Goal: Download file/media

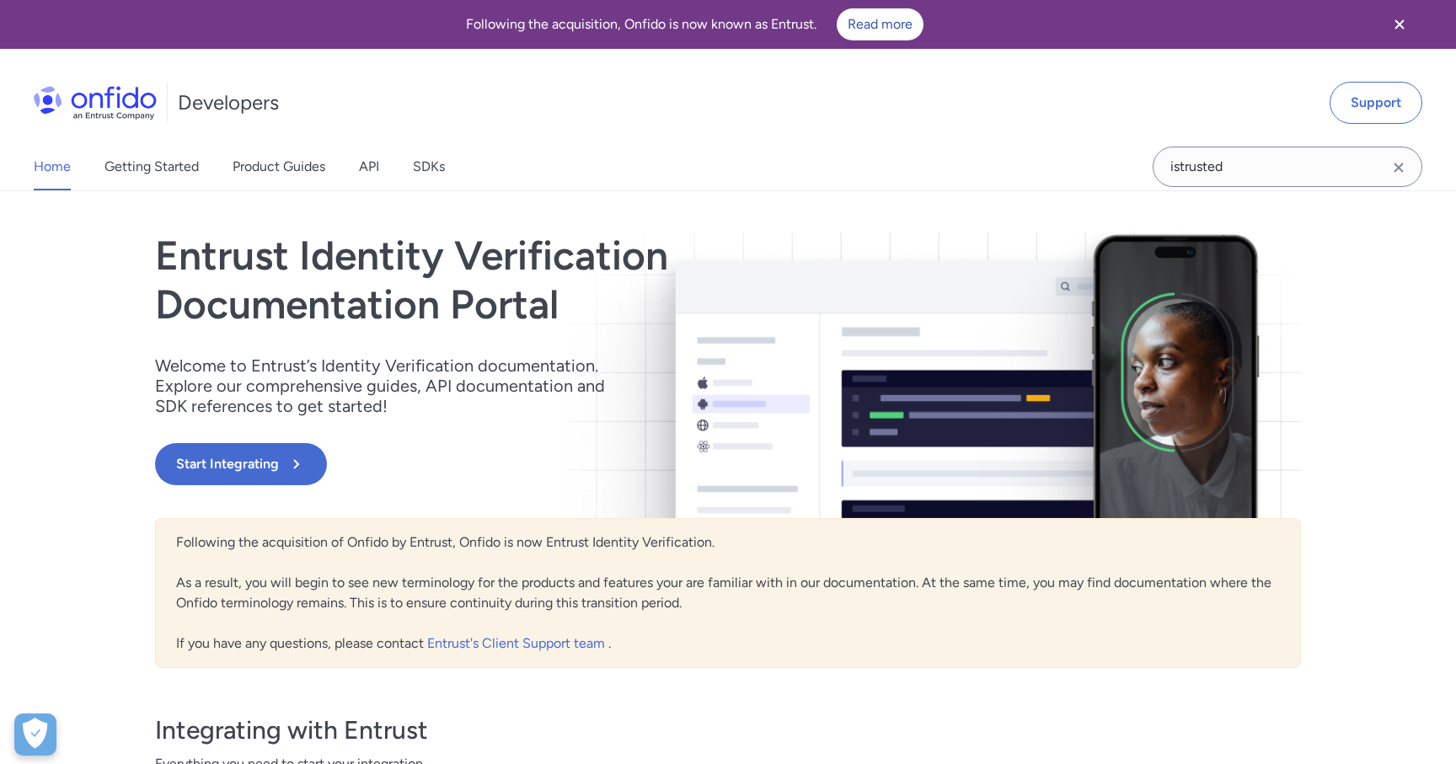
click at [1399, 33] on icon "Close banner" at bounding box center [1399, 24] width 20 height 20
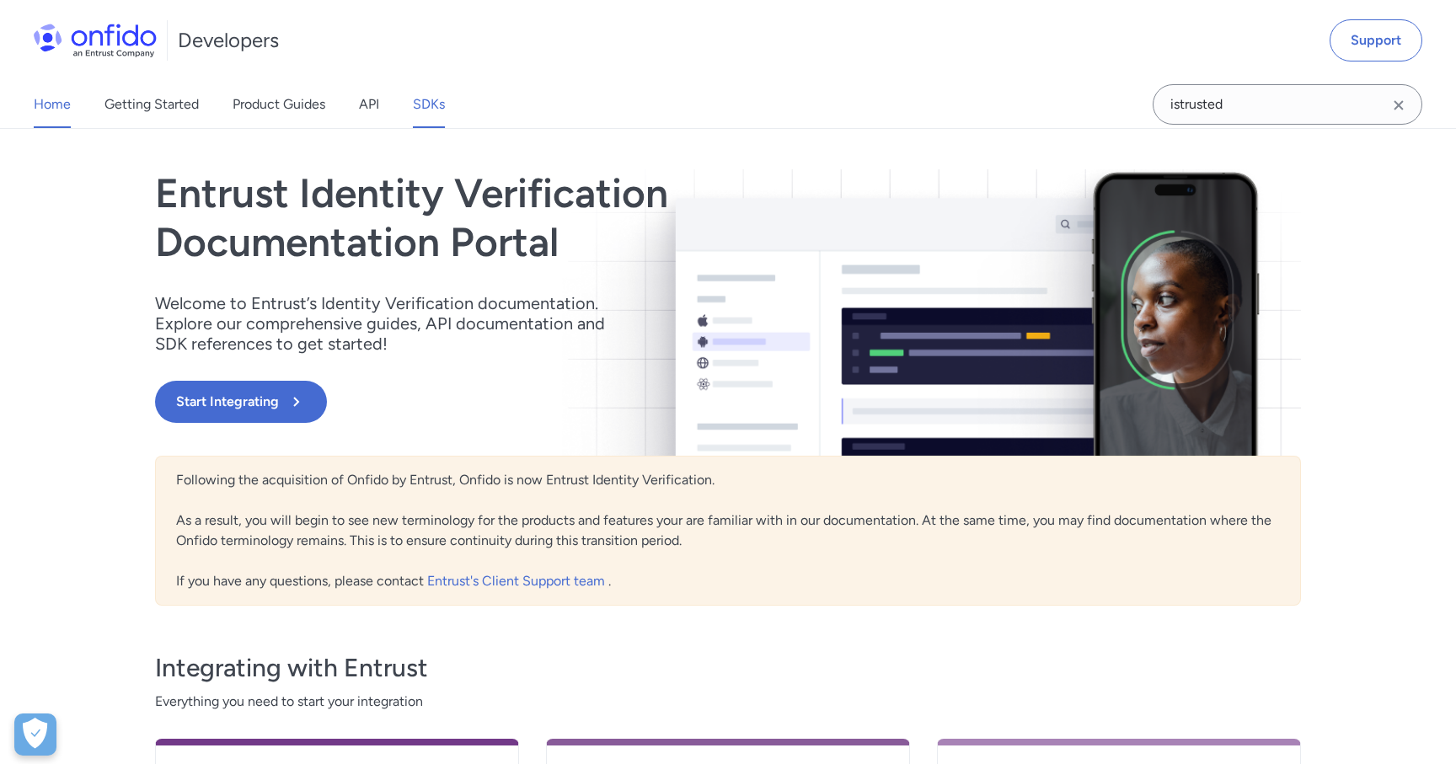
click at [420, 120] on link "SDKs" at bounding box center [429, 104] width 32 height 47
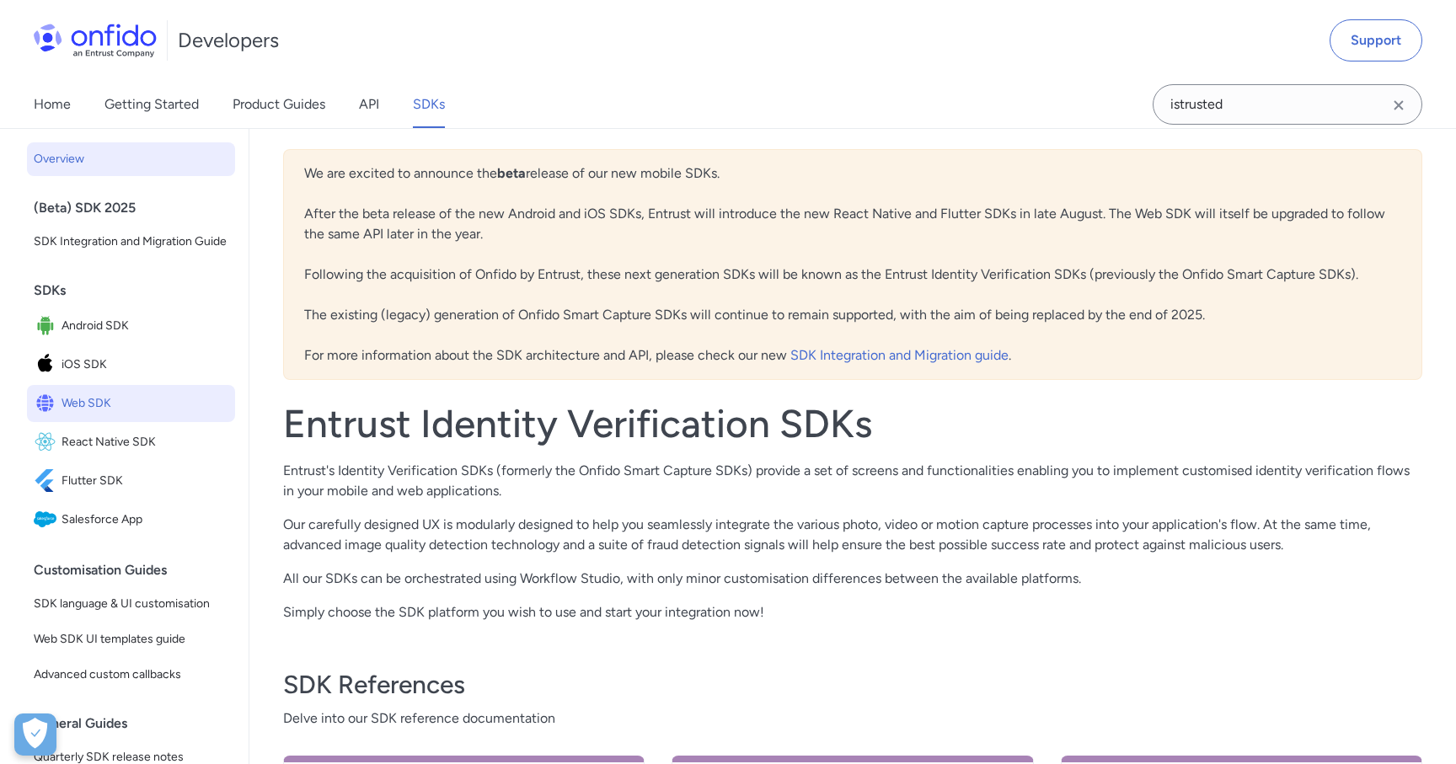
click at [124, 396] on span "Web SDK" at bounding box center [145, 404] width 167 height 24
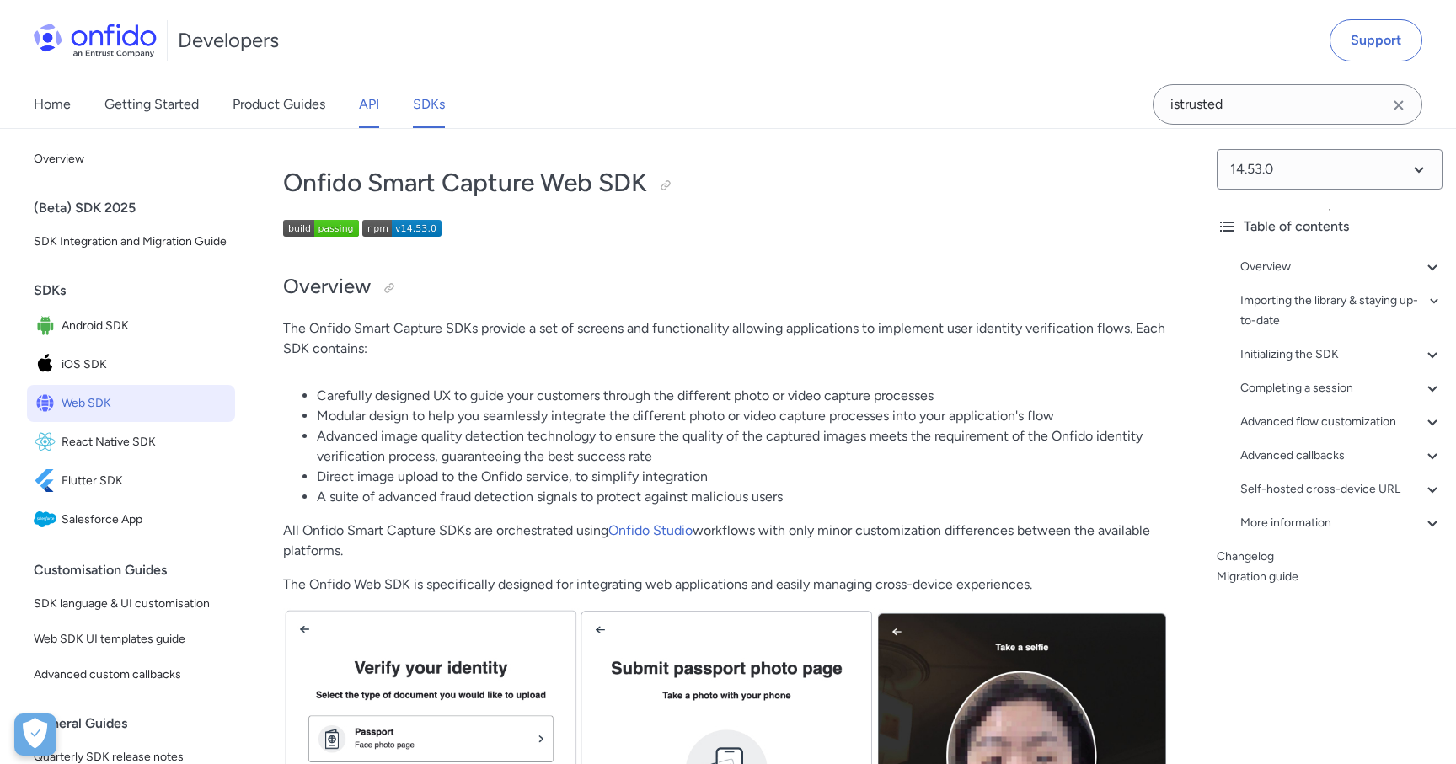
click at [374, 103] on link "API" at bounding box center [369, 104] width 20 height 47
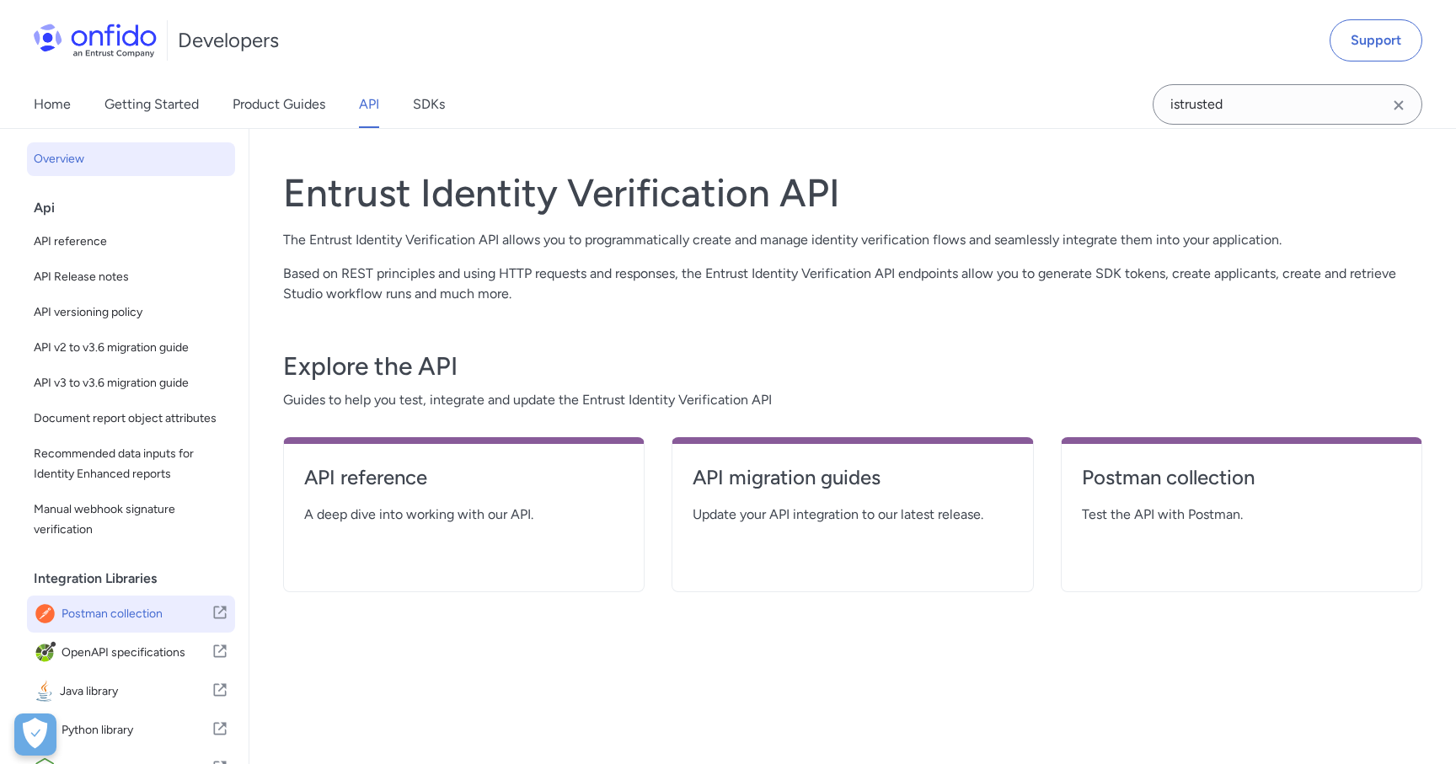
click at [117, 607] on span "Postman collection" at bounding box center [137, 614] width 150 height 24
